Goal: Information Seeking & Learning: Learn about a topic

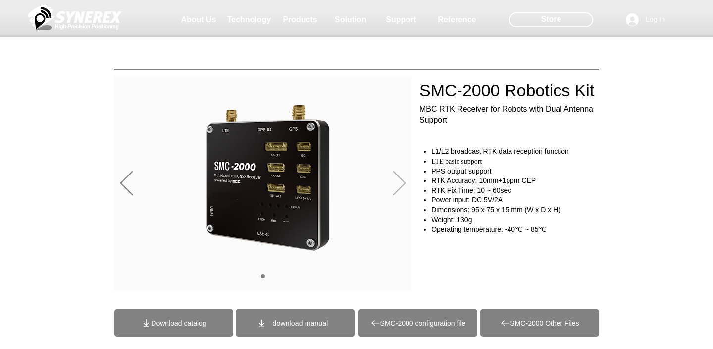
click at [395, 179] on icon "Next" at bounding box center [399, 183] width 12 height 24
click at [404, 179] on icon "Next" at bounding box center [399, 183] width 12 height 24
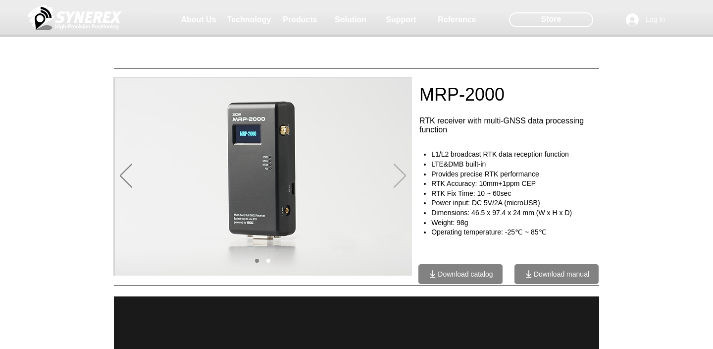
click at [400, 180] on icon "Next" at bounding box center [400, 175] width 12 height 24
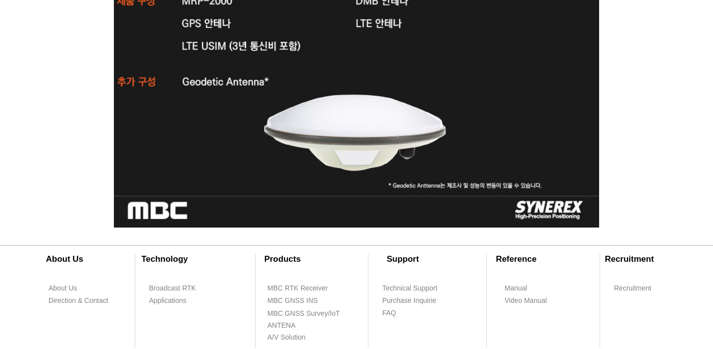
scroll to position [3418, 0]
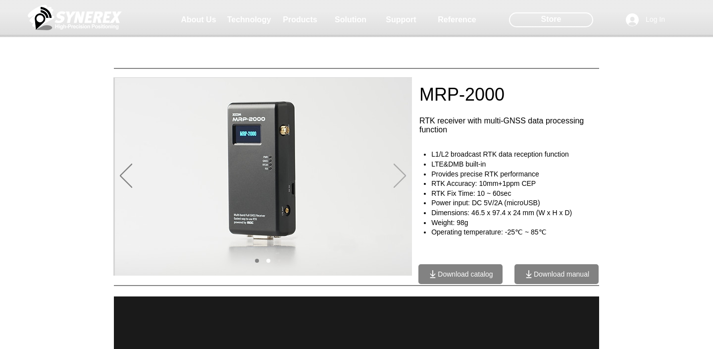
click at [400, 182] on icon "Next" at bounding box center [400, 175] width 12 height 24
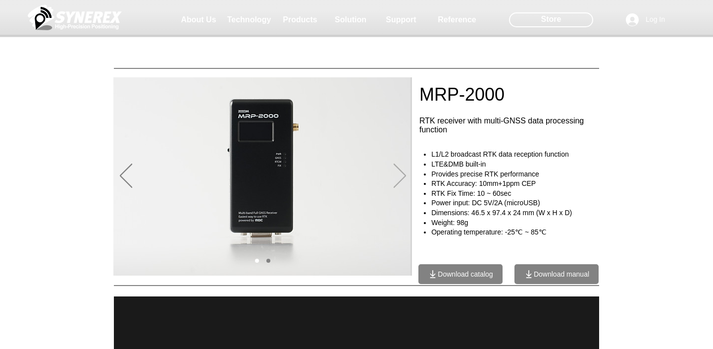
click at [400, 182] on icon "Next" at bounding box center [400, 175] width 12 height 24
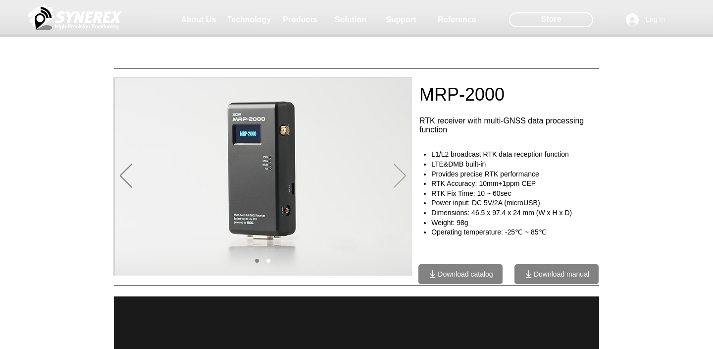
click at [400, 182] on icon "Next" at bounding box center [400, 175] width 12 height 24
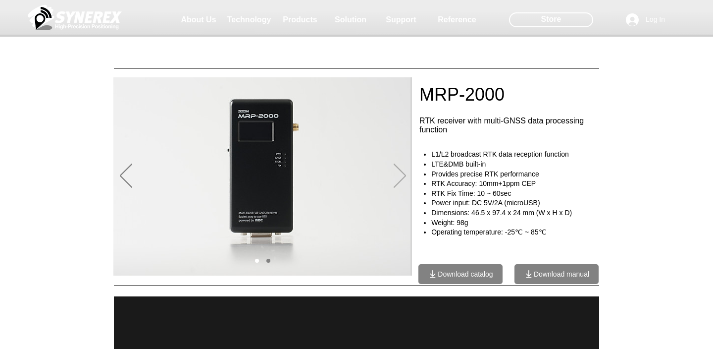
click at [400, 182] on icon "Next" at bounding box center [400, 175] width 12 height 24
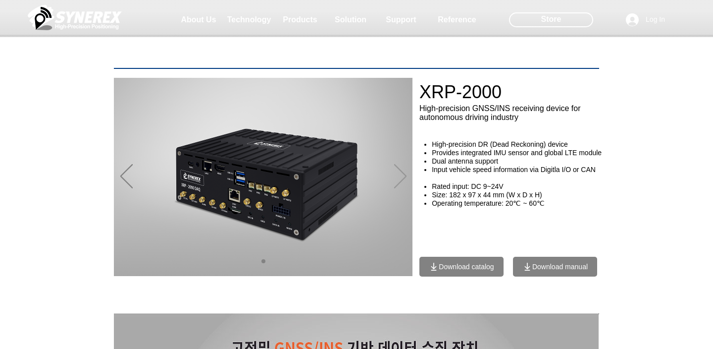
click at [402, 172] on icon "Next" at bounding box center [400, 176] width 12 height 24
